Goal: Navigation & Orientation: Understand site structure

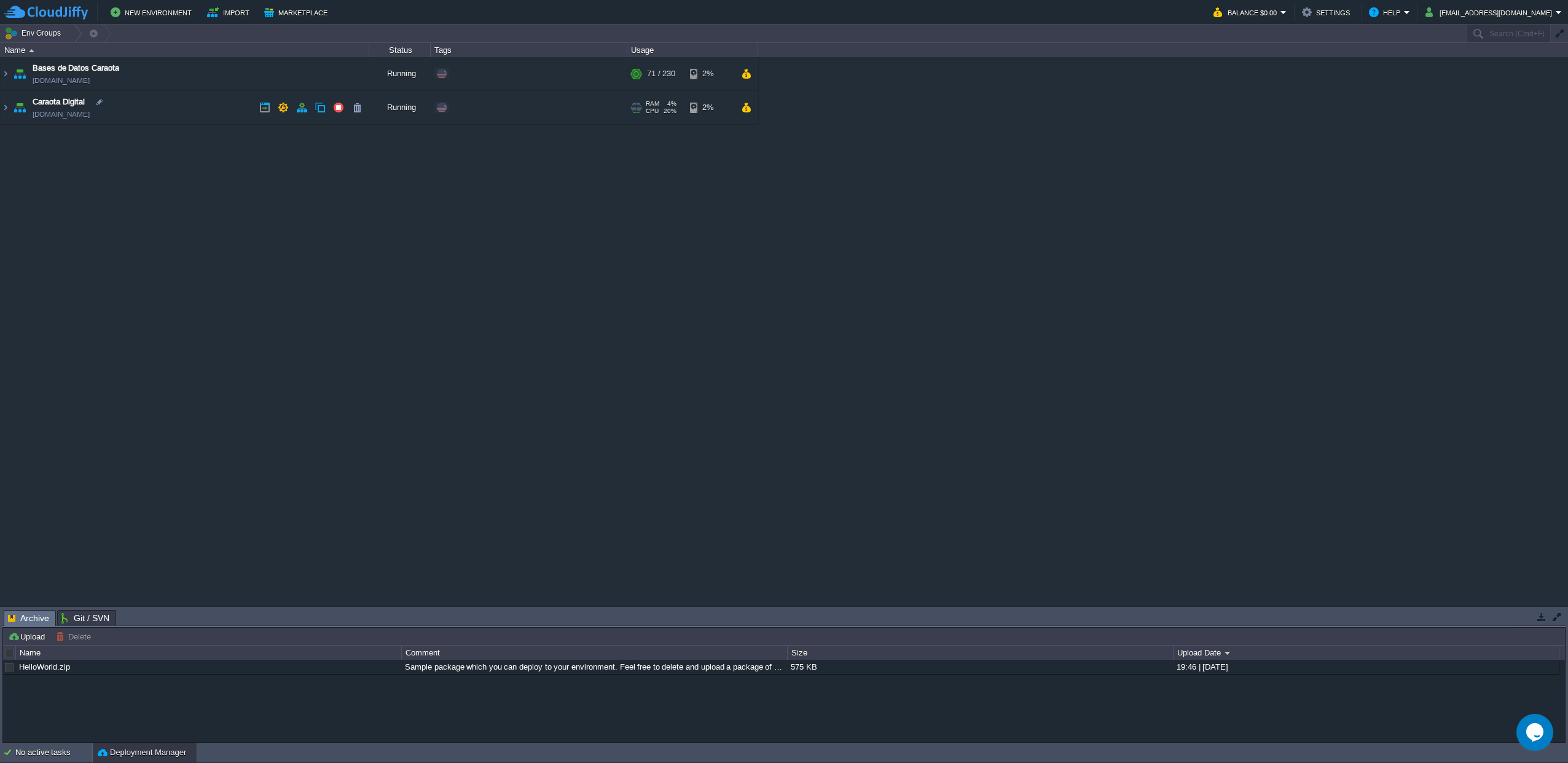
click at [12, 102] on img at bounding box center [19, 107] width 17 height 33
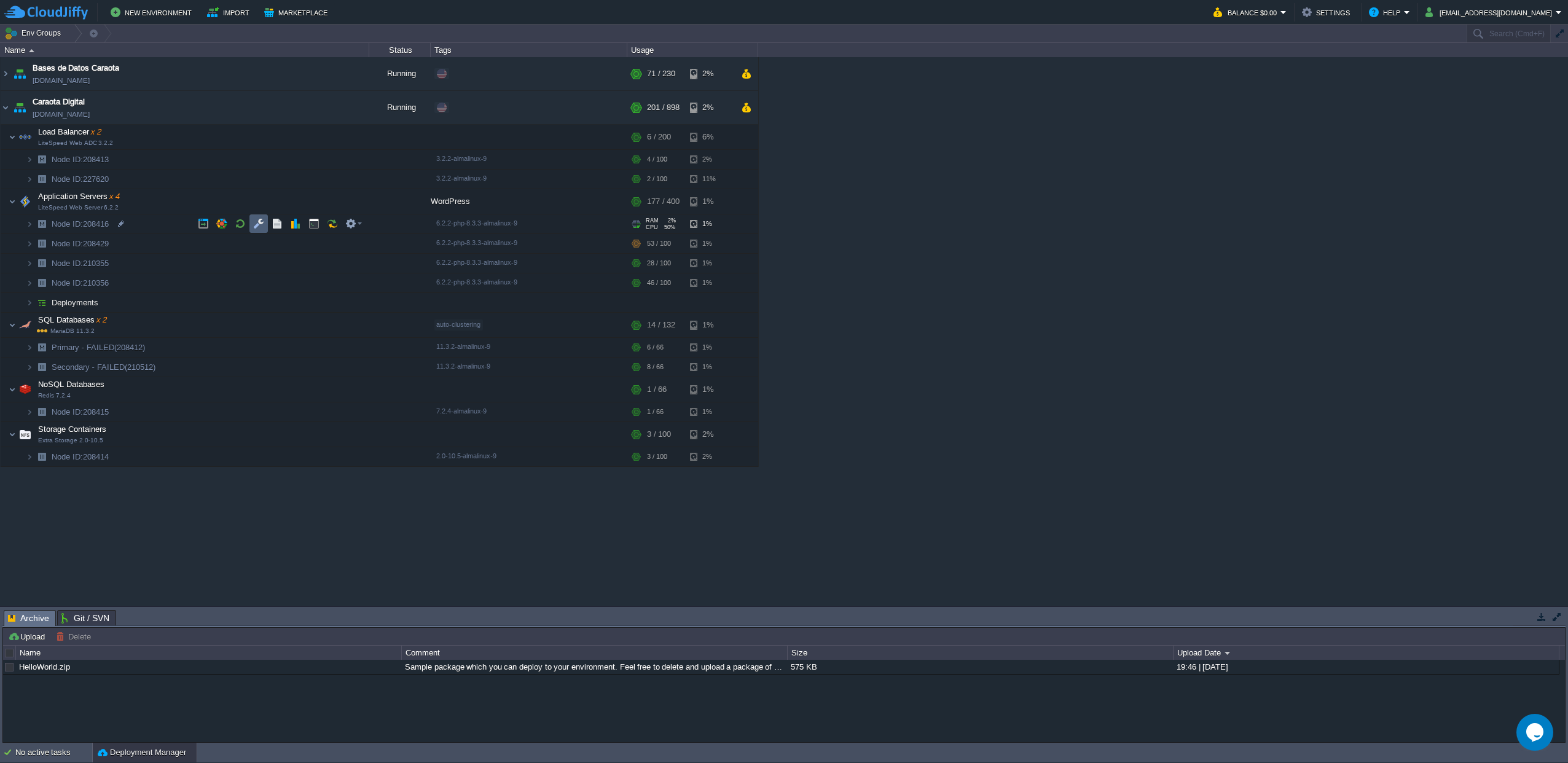
click at [259, 228] on button "button" at bounding box center [259, 223] width 11 height 11
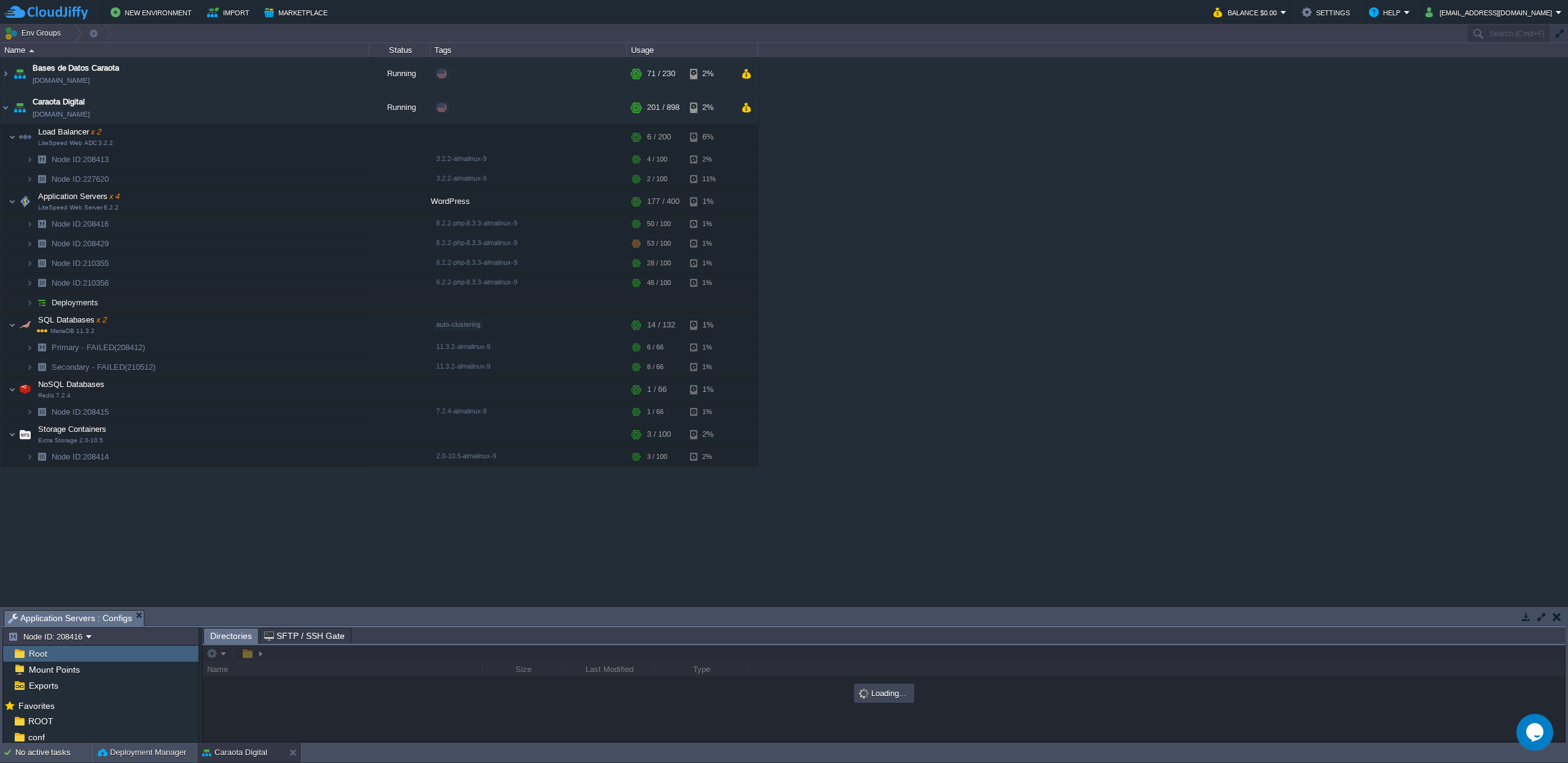
click at [1543, 615] on button "button" at bounding box center [1541, 617] width 11 height 11
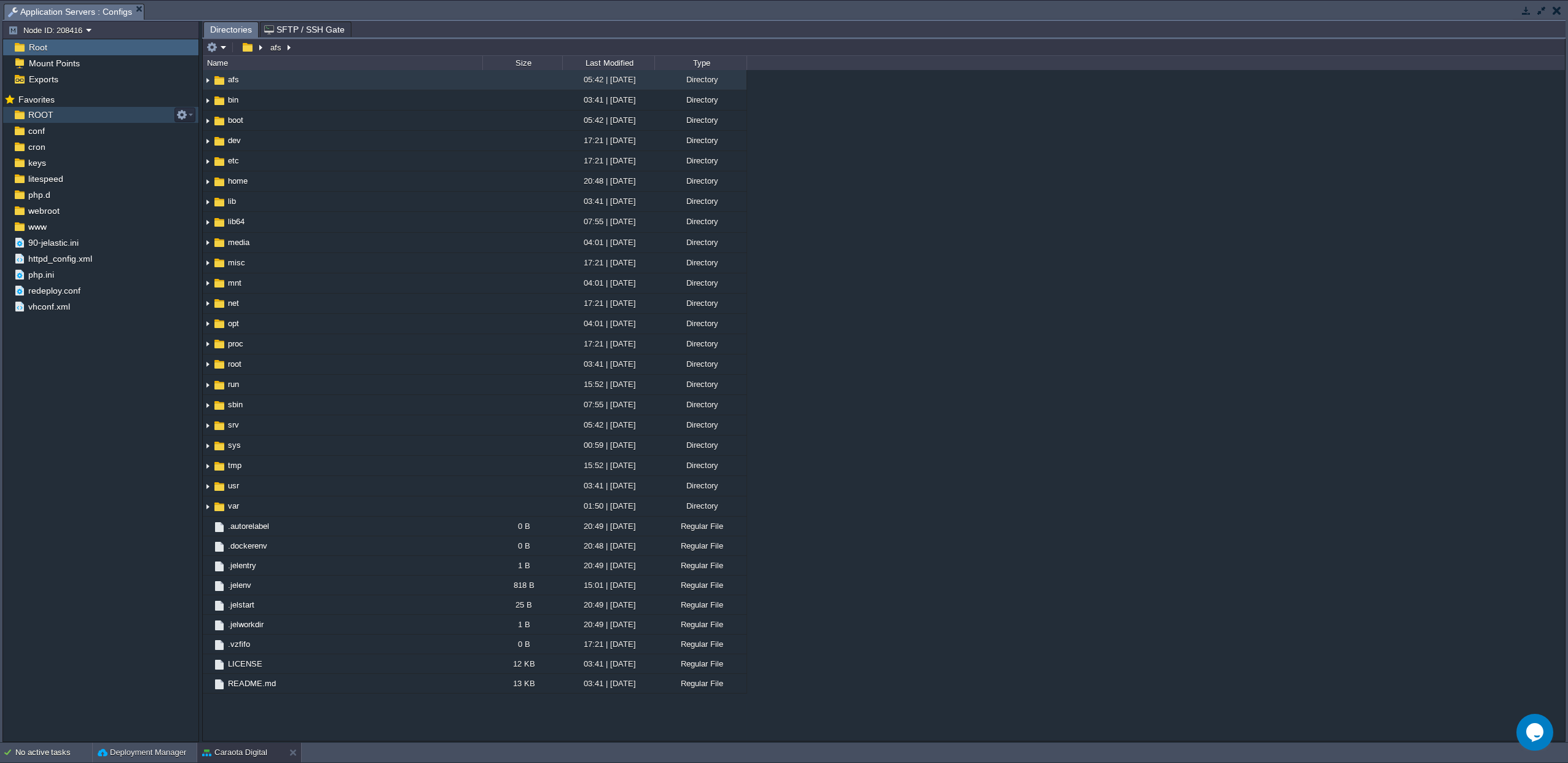
click at [38, 122] on div "ROOT" at bounding box center [100, 115] width 195 height 16
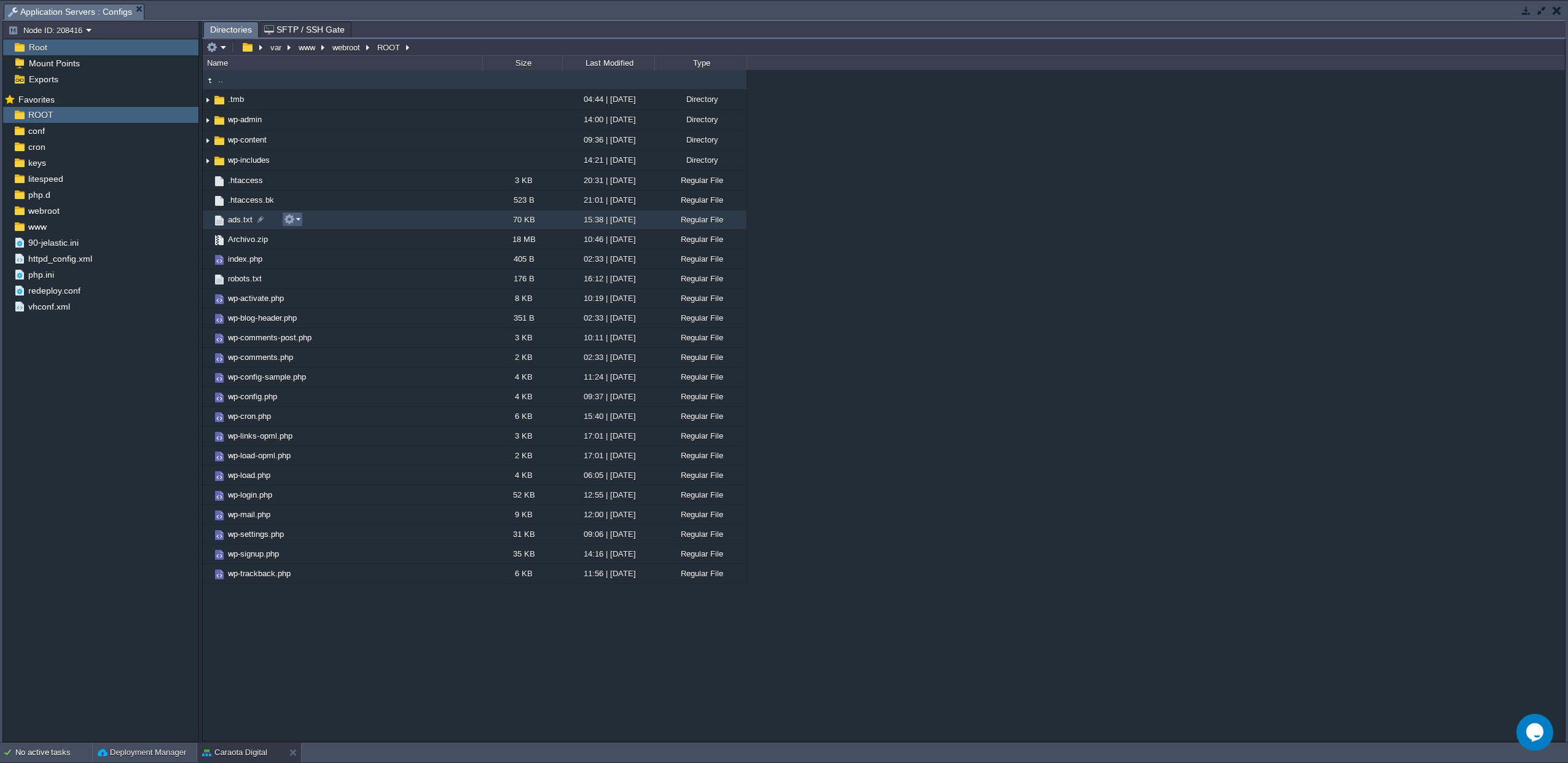
click at [294, 220] on button "button" at bounding box center [289, 220] width 11 height 11
click at [325, 239] on link "Open" at bounding box center [328, 237] width 87 height 13
click at [244, 133] on td "wp-content" at bounding box center [342, 140] width 279 height 21
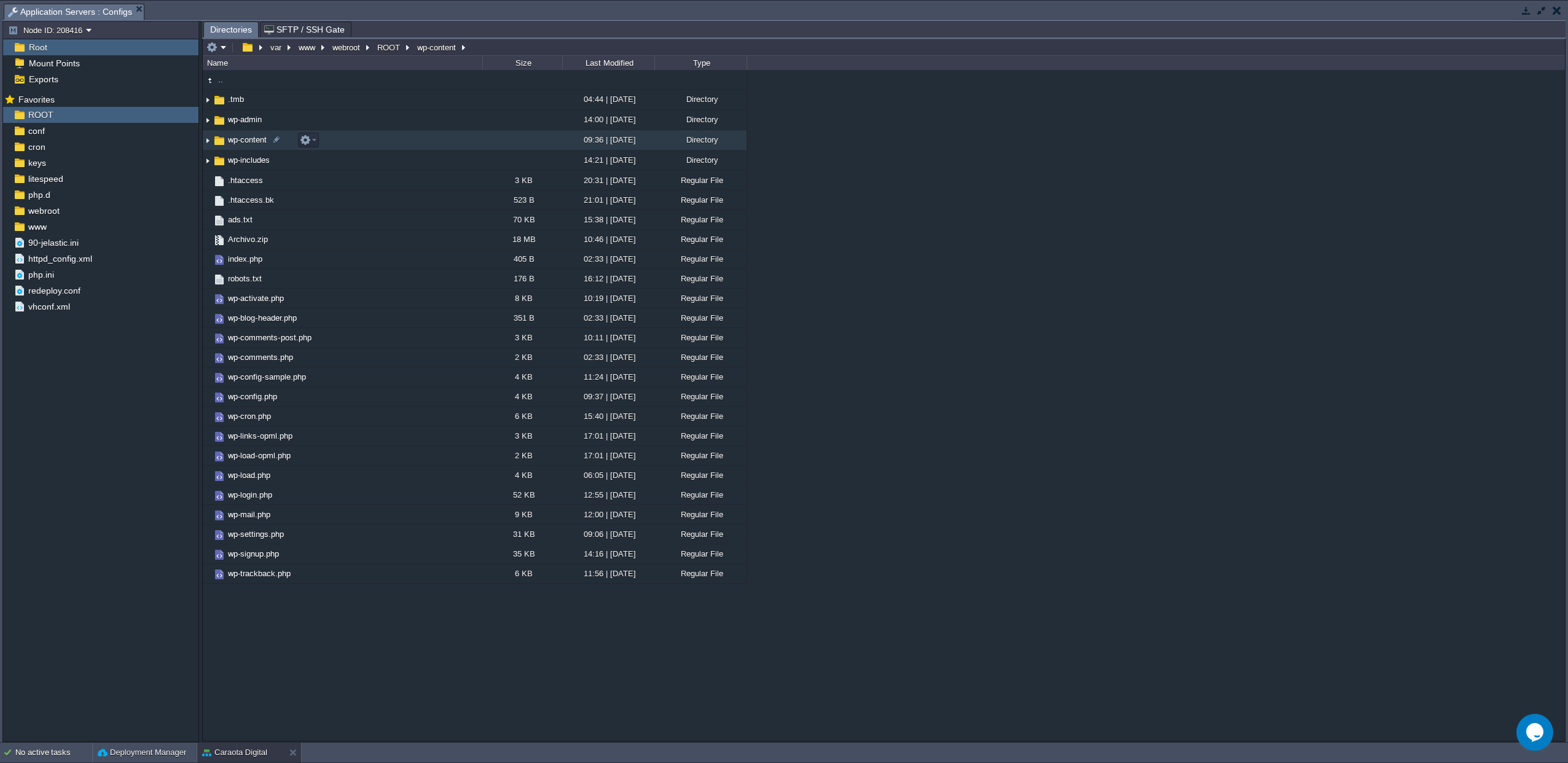
click at [241, 145] on span "wp-content" at bounding box center [247, 140] width 43 height 11
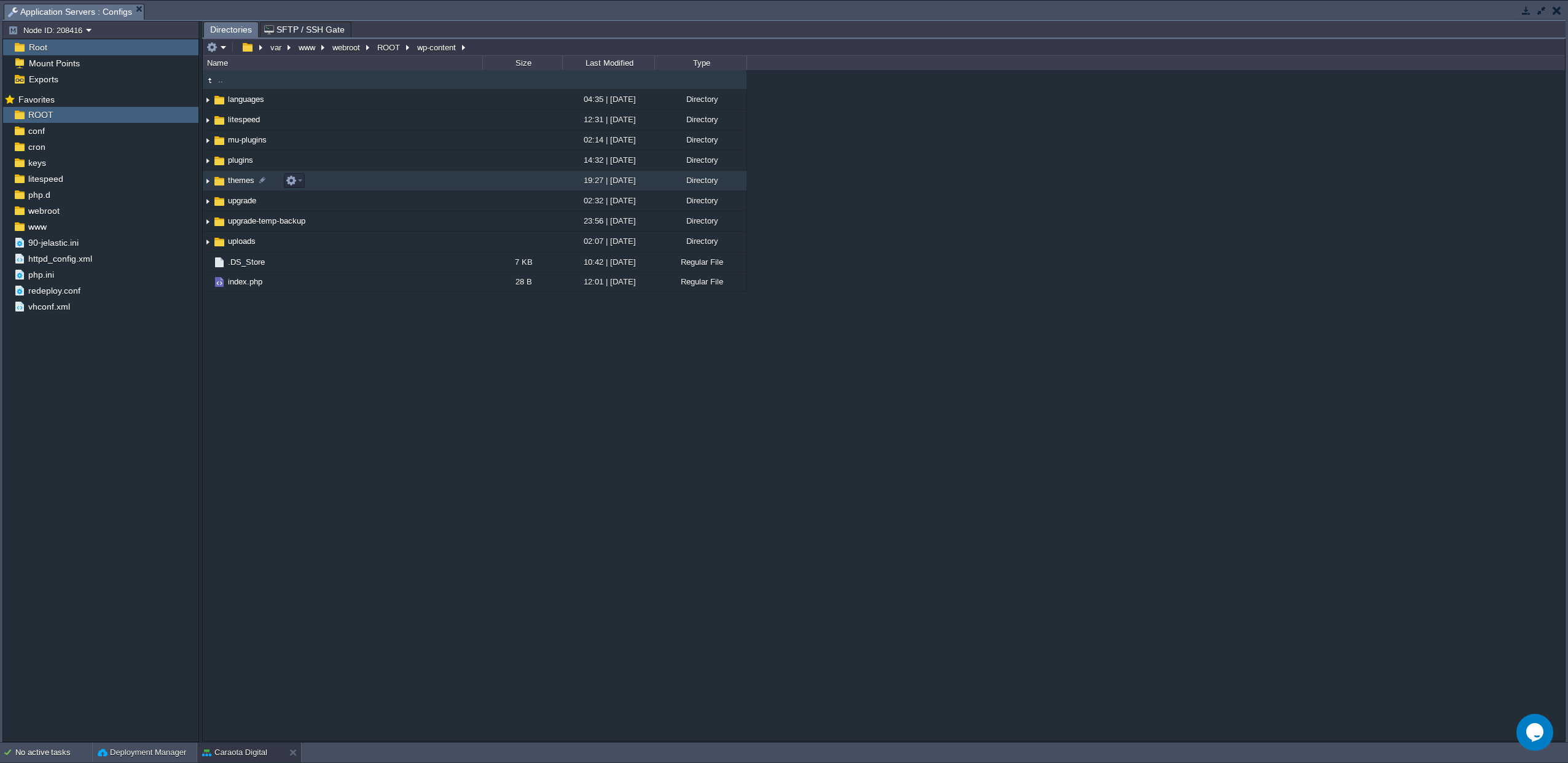
click at [241, 186] on span "themes" at bounding box center [241, 180] width 30 height 11
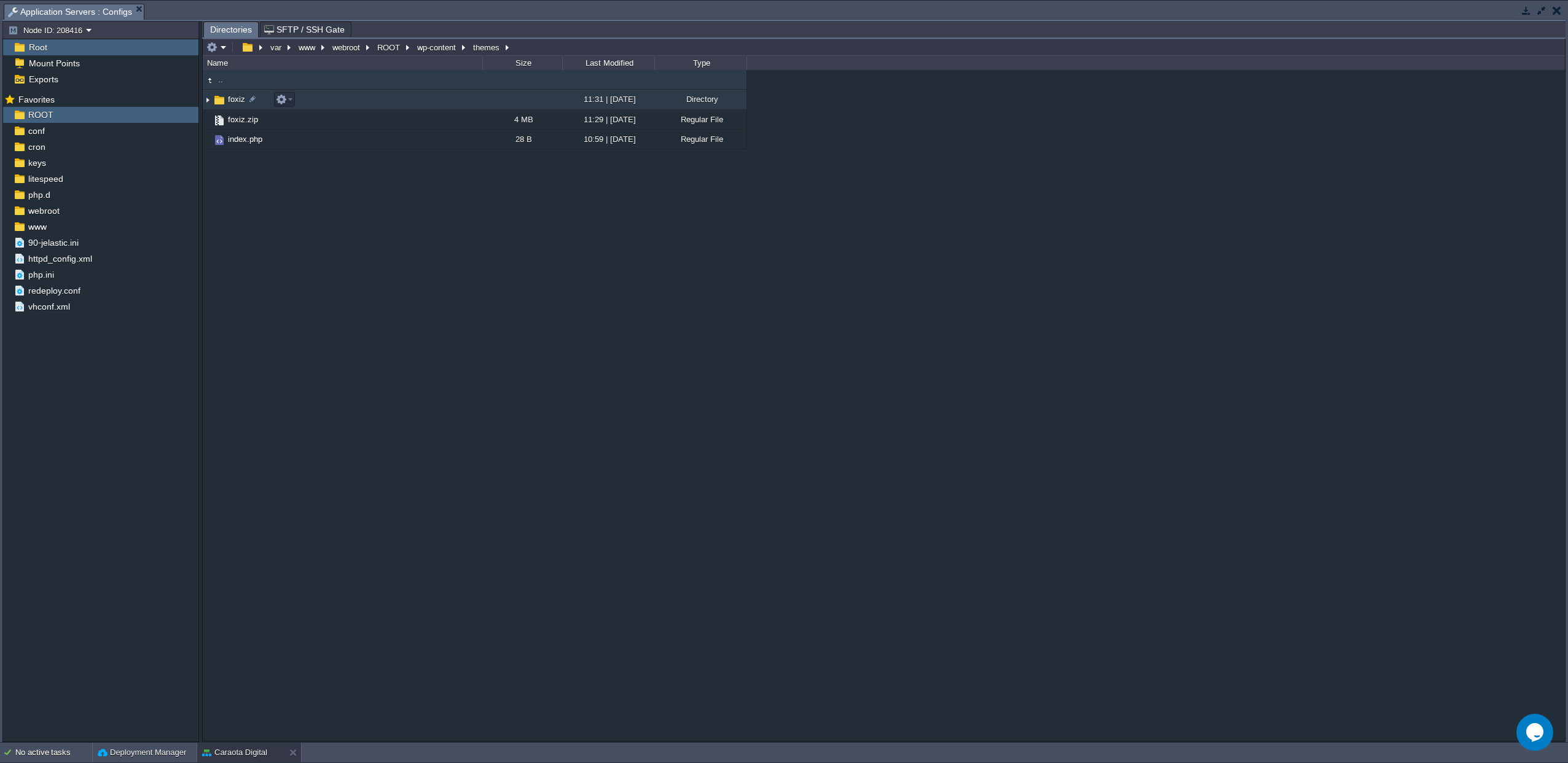
click at [237, 104] on span "foxiz" at bounding box center [236, 99] width 21 height 11
